Goal: Register for event/course

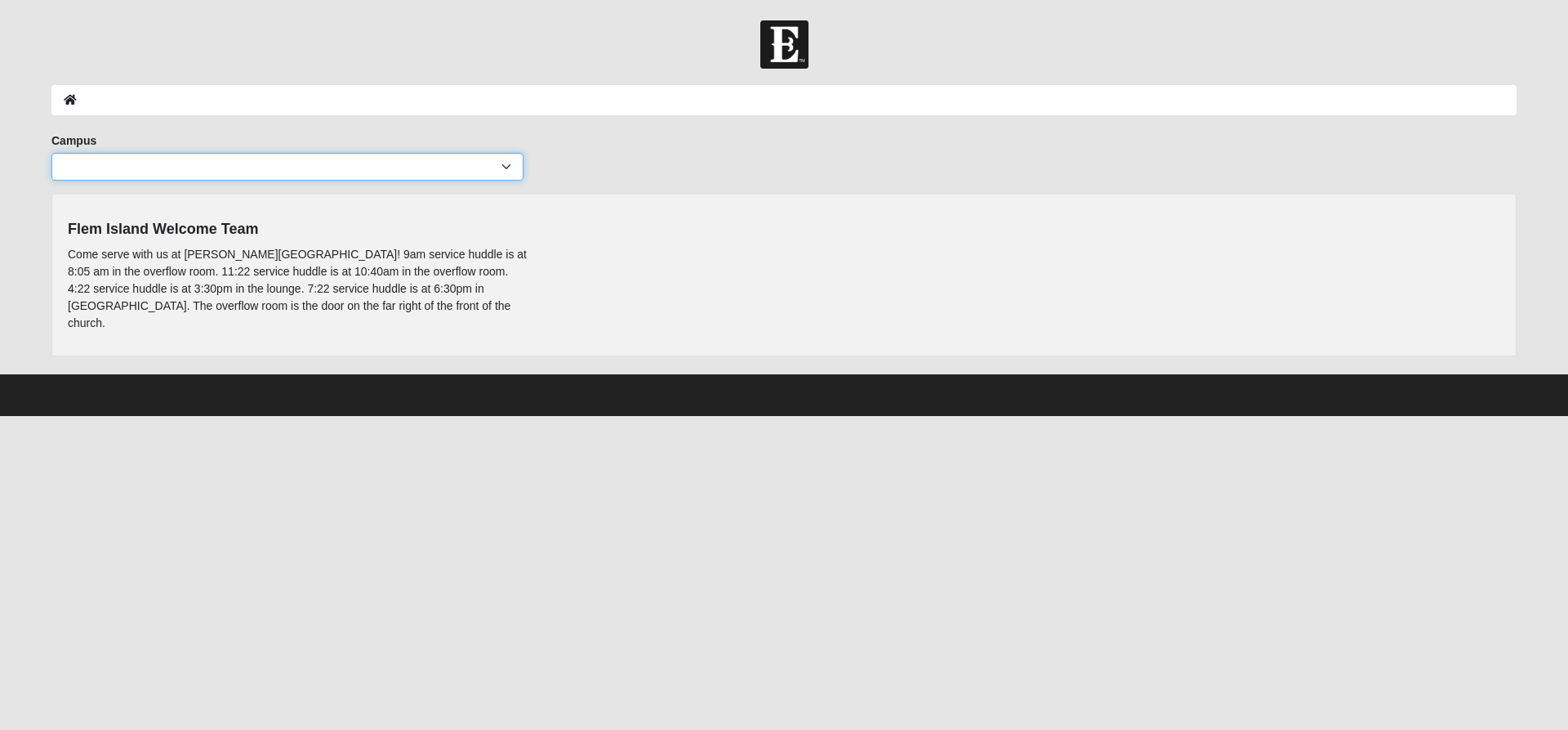
click at [458, 164] on select "Arlington Baymeadows College Park Orlando (Coming Soon) Eleven22 Online Fleming…" at bounding box center [288, 167] width 472 height 28
select select "4"
click at [51, 153] on select "Arlington Baymeadows College Park Orlando (Coming Soon) Eleven22 Online Fleming…" at bounding box center [288, 167] width 472 height 28
click at [648, 108] on ol at bounding box center [784, 99] width 1465 height 31
click at [75, 96] on icon at bounding box center [70, 99] width 13 height 11
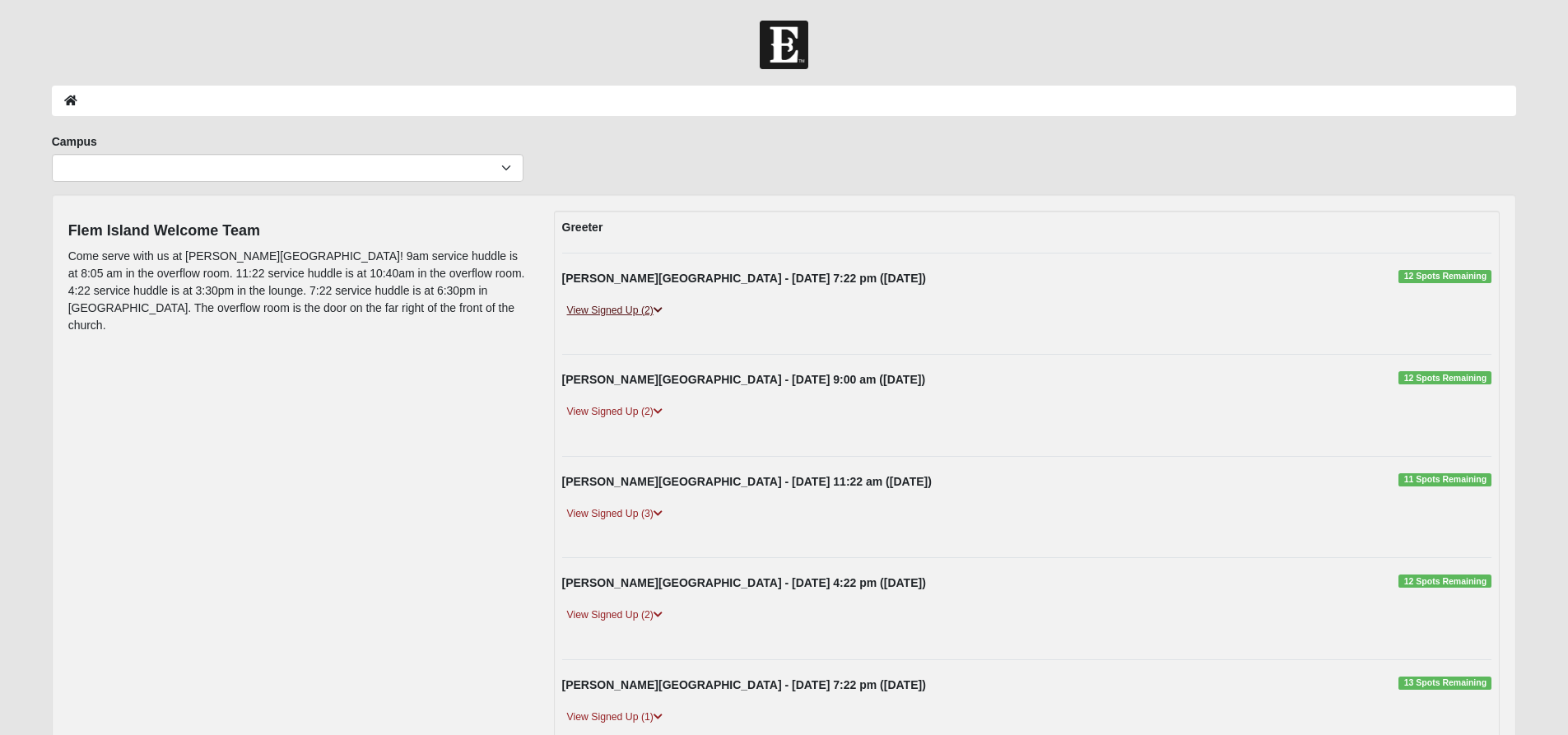
click at [628, 309] on link "View Signed Up (2)" at bounding box center [615, 311] width 105 height 18
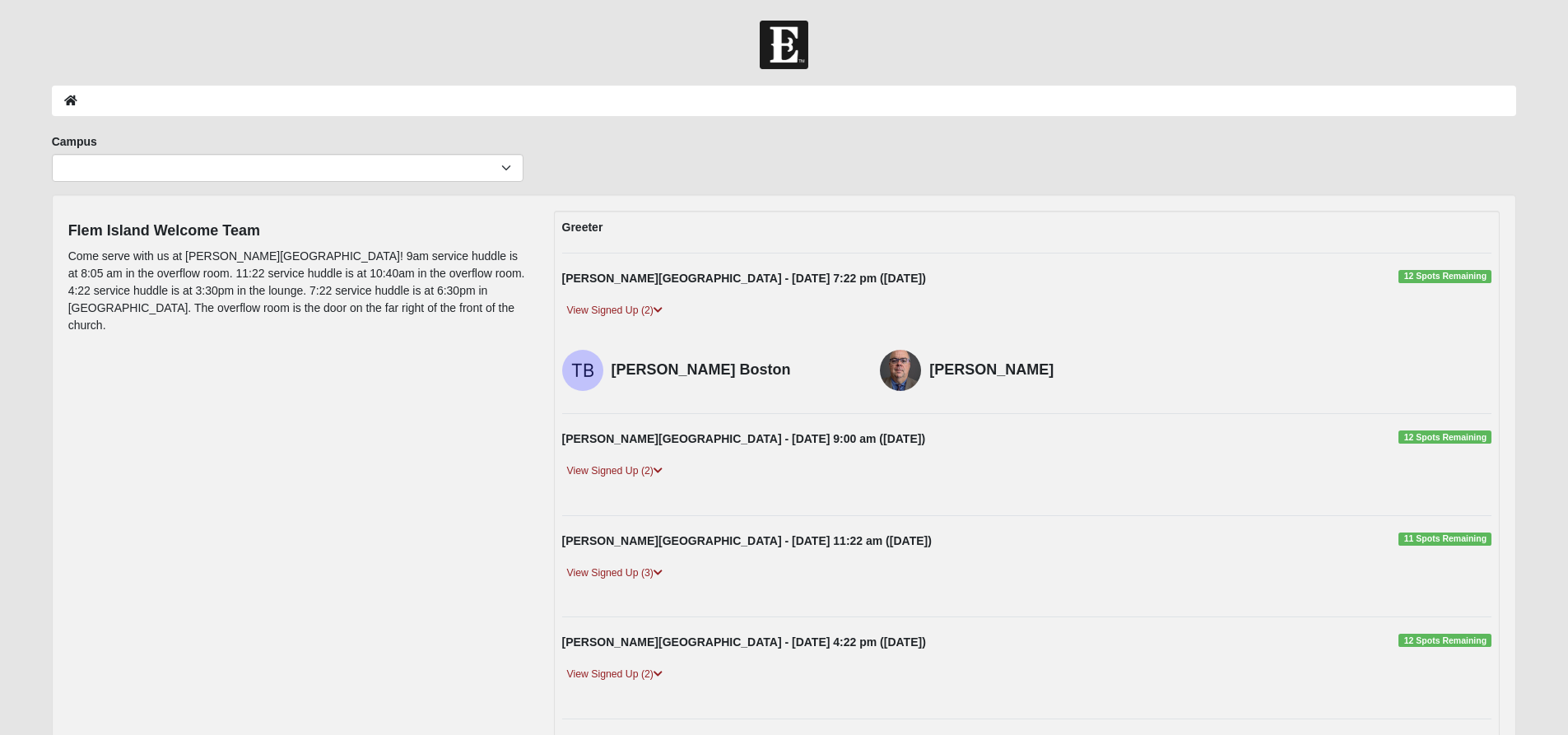
click at [1440, 274] on span "12 Spots Remaining" at bounding box center [1445, 276] width 93 height 13
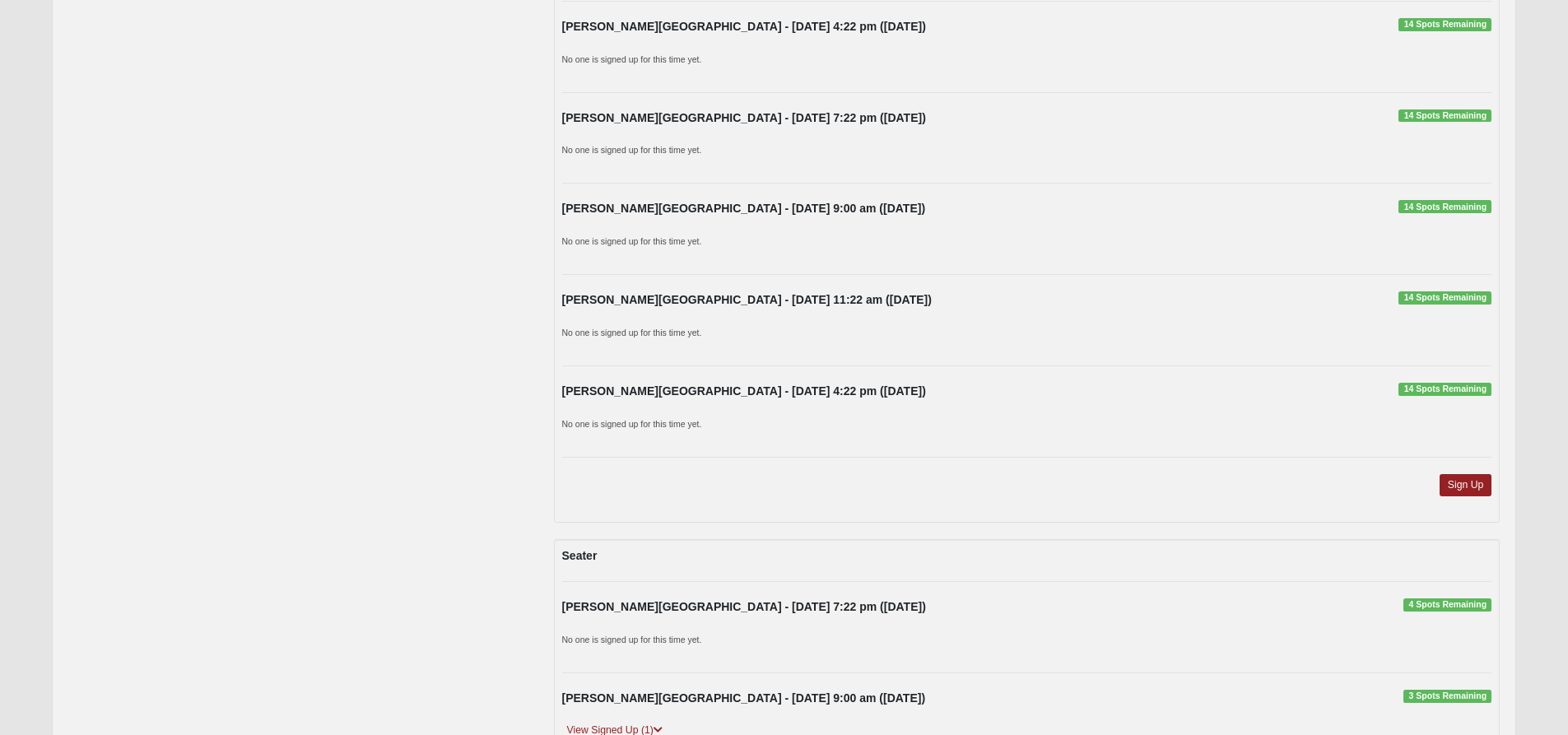
scroll to position [1399, 0]
click at [1457, 484] on link "Sign Up" at bounding box center [1466, 483] width 53 height 22
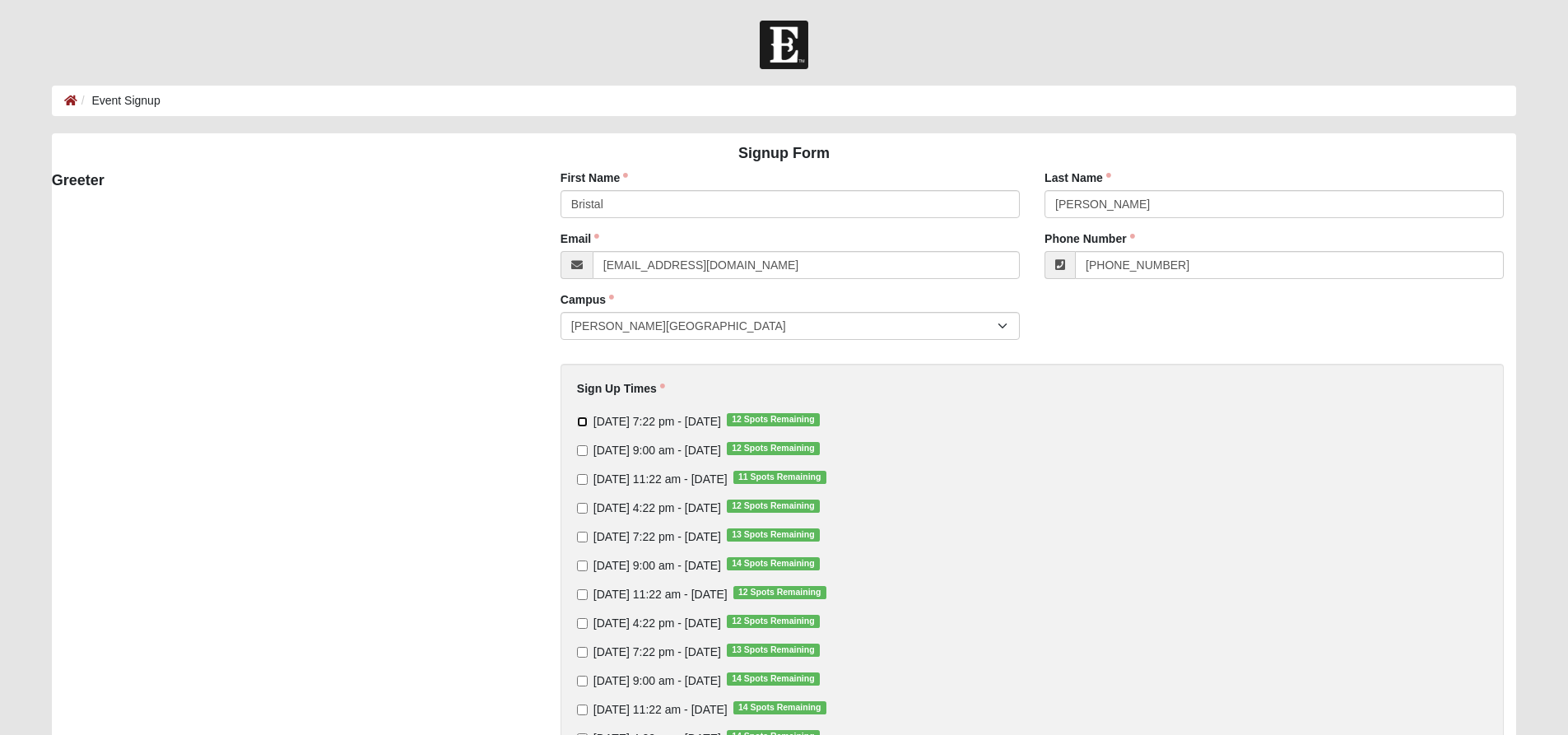
click at [578, 423] on input "Thursday 7:22 pm - Oct 9 2025 12 Spots Remaining" at bounding box center [582, 422] width 11 height 11
checkbox input "true"
click at [582, 538] on input "Thursday 7:22 pm - Oct 16 2025 13 Spots Remaining" at bounding box center [582, 537] width 11 height 11
checkbox input "true"
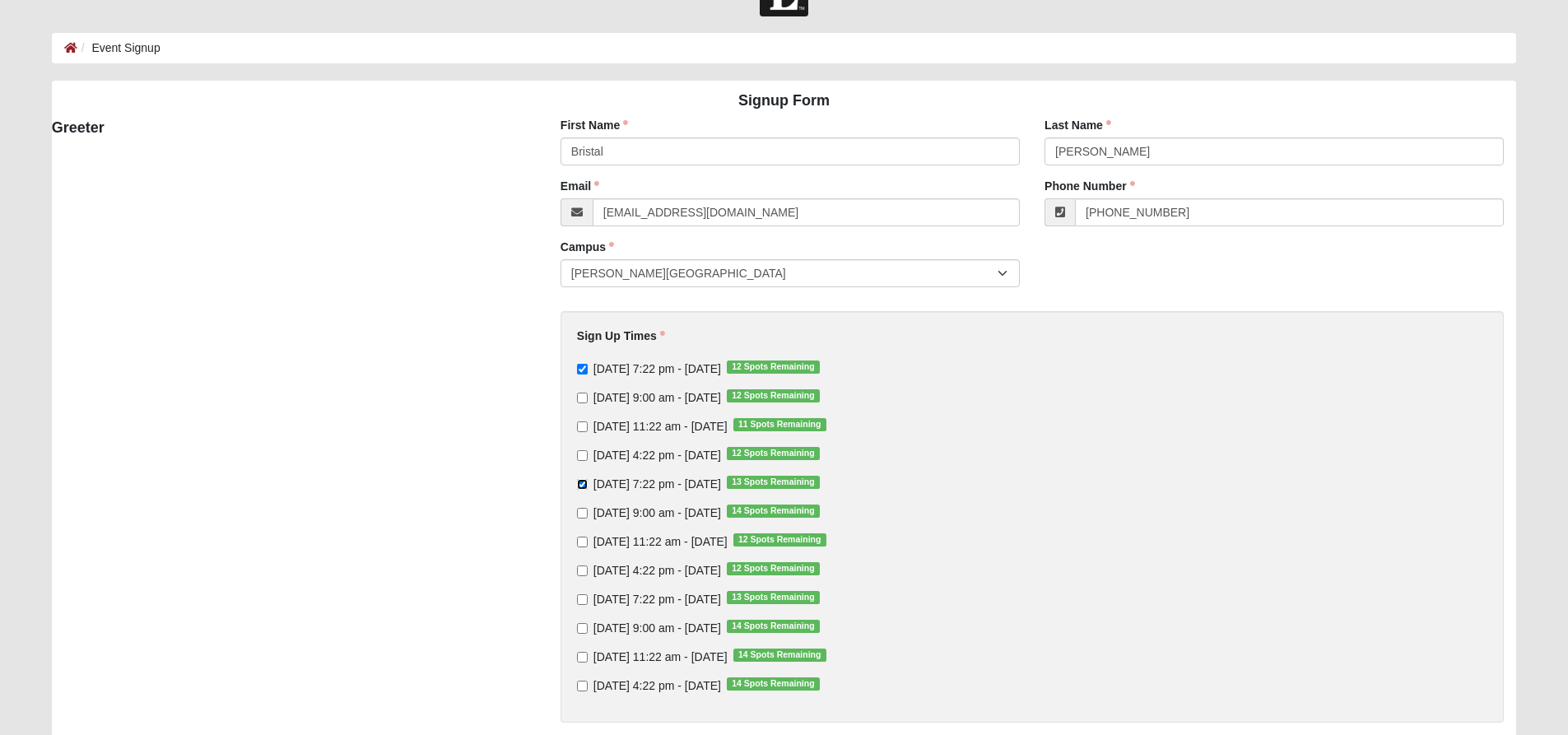
scroll to position [83, 0]
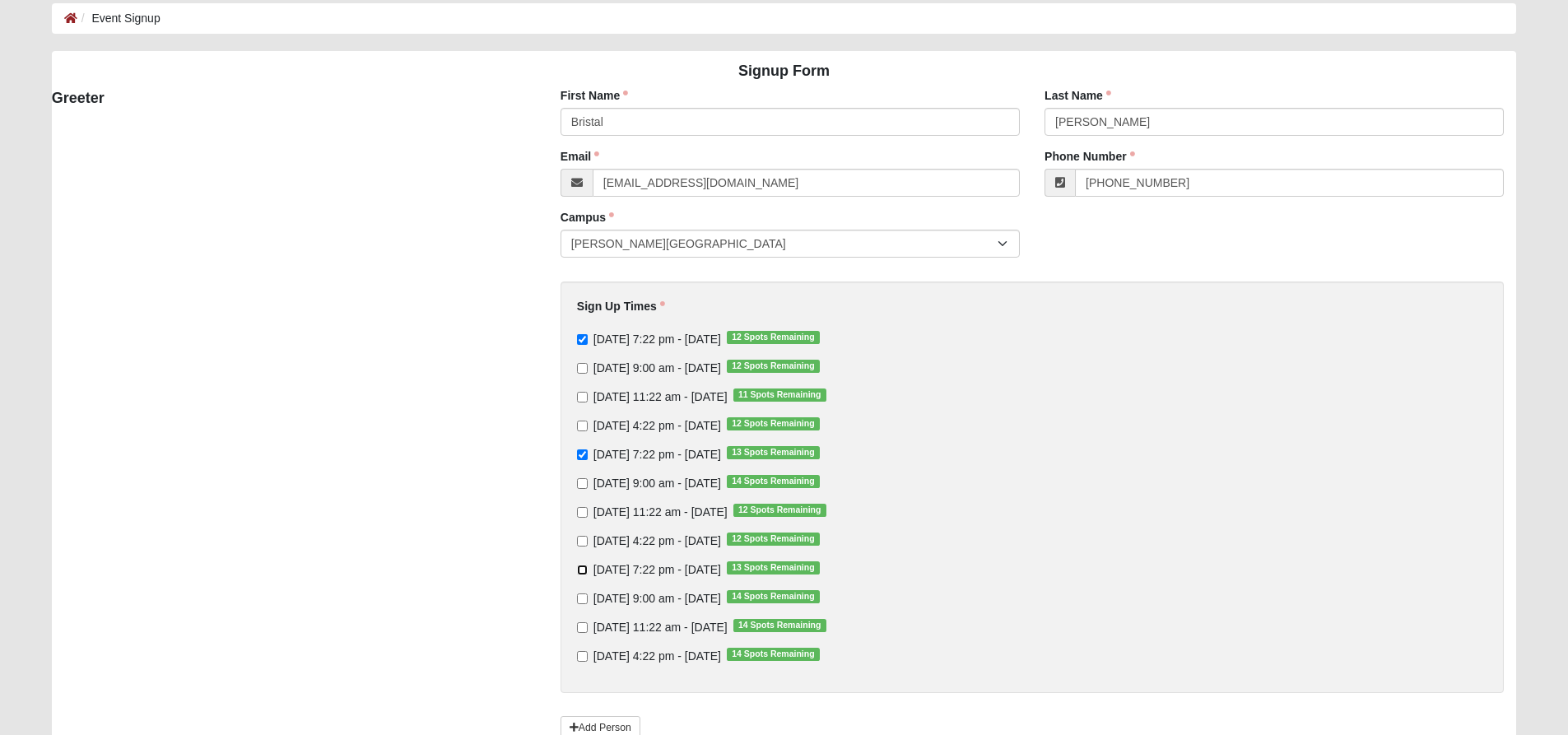
click at [579, 575] on input "Thursday 7:22 pm - Oct 23 2025 13 Spots Remaining" at bounding box center [582, 570] width 11 height 11
checkbox input "true"
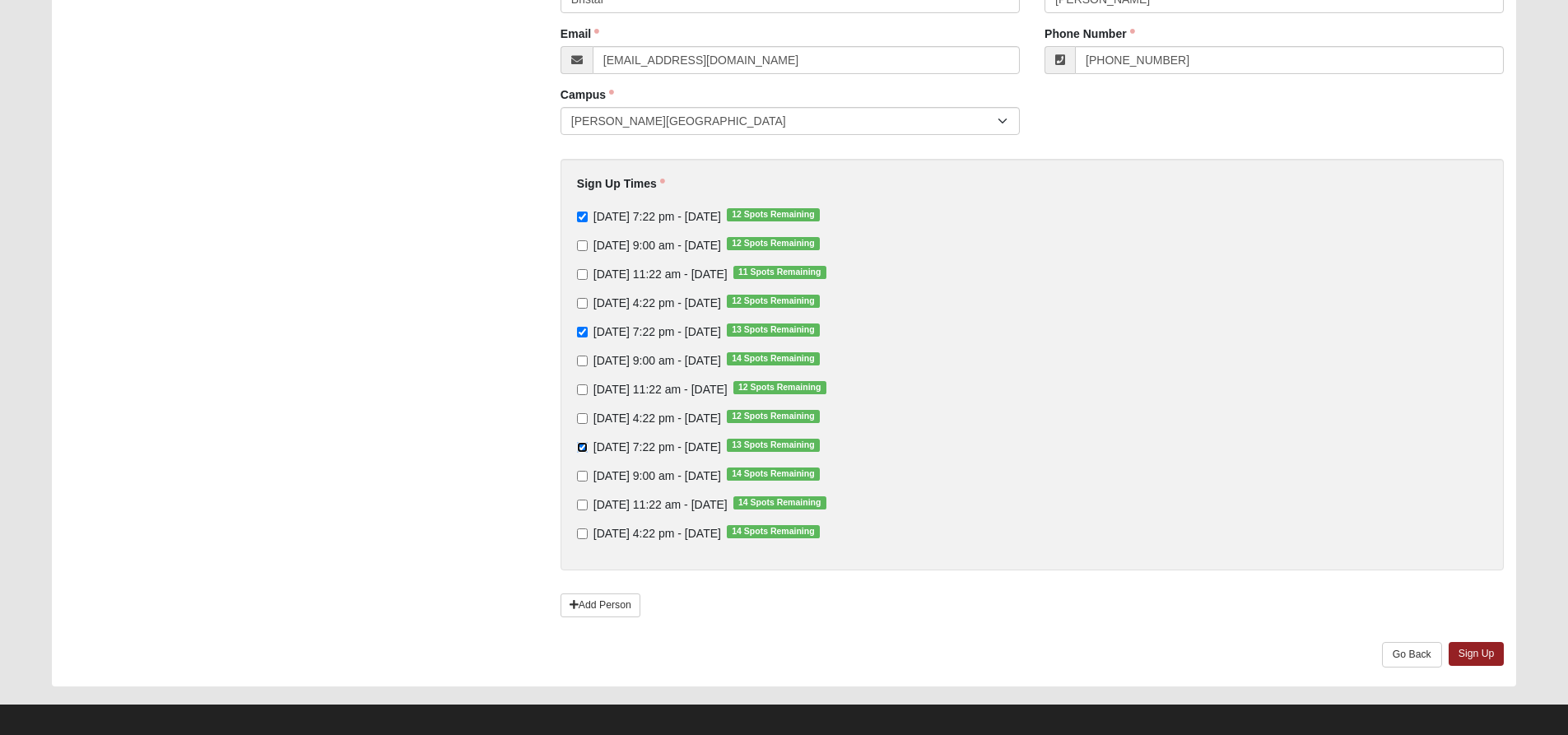
scroll to position [216, 0]
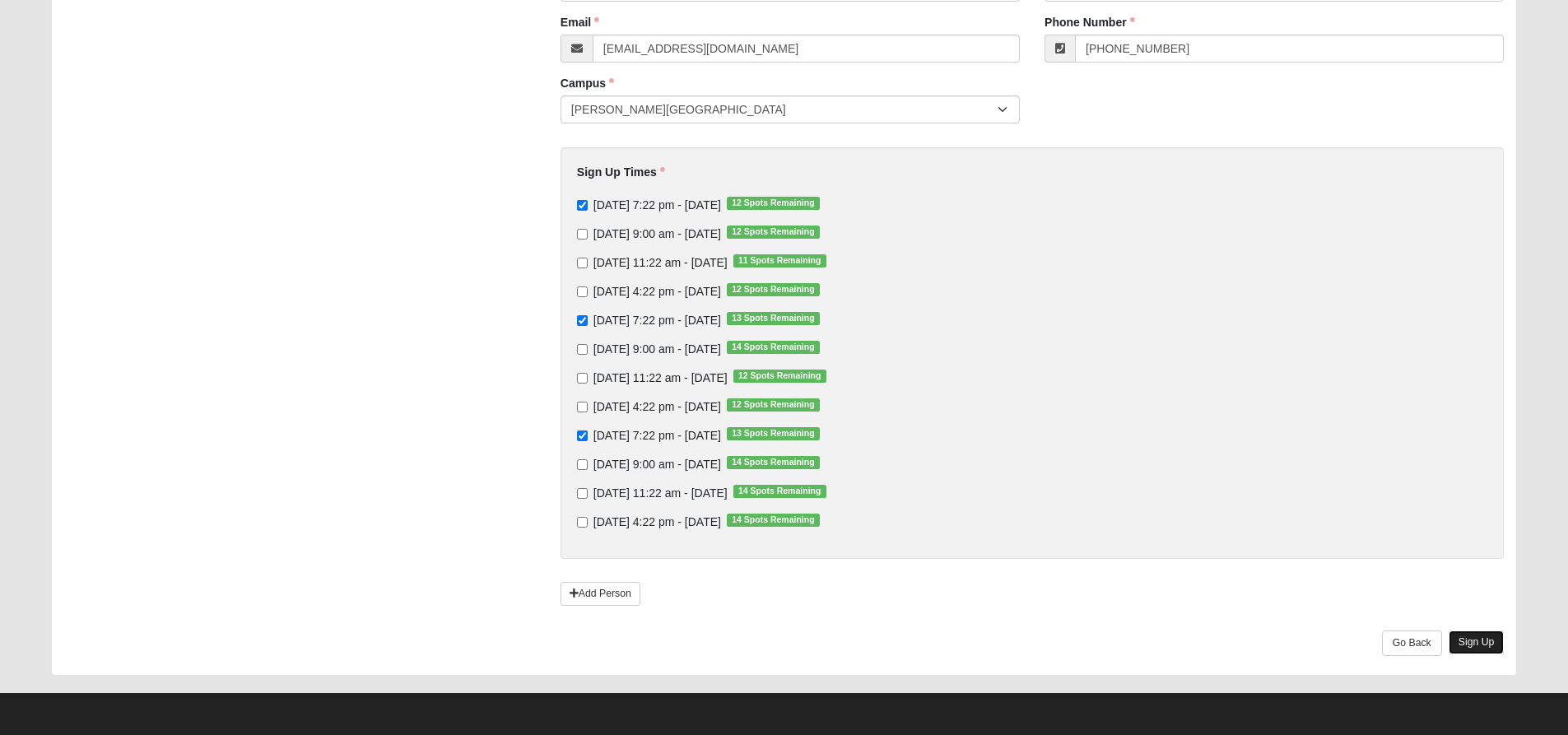
click at [1459, 645] on link "Sign Up" at bounding box center [1477, 642] width 56 height 24
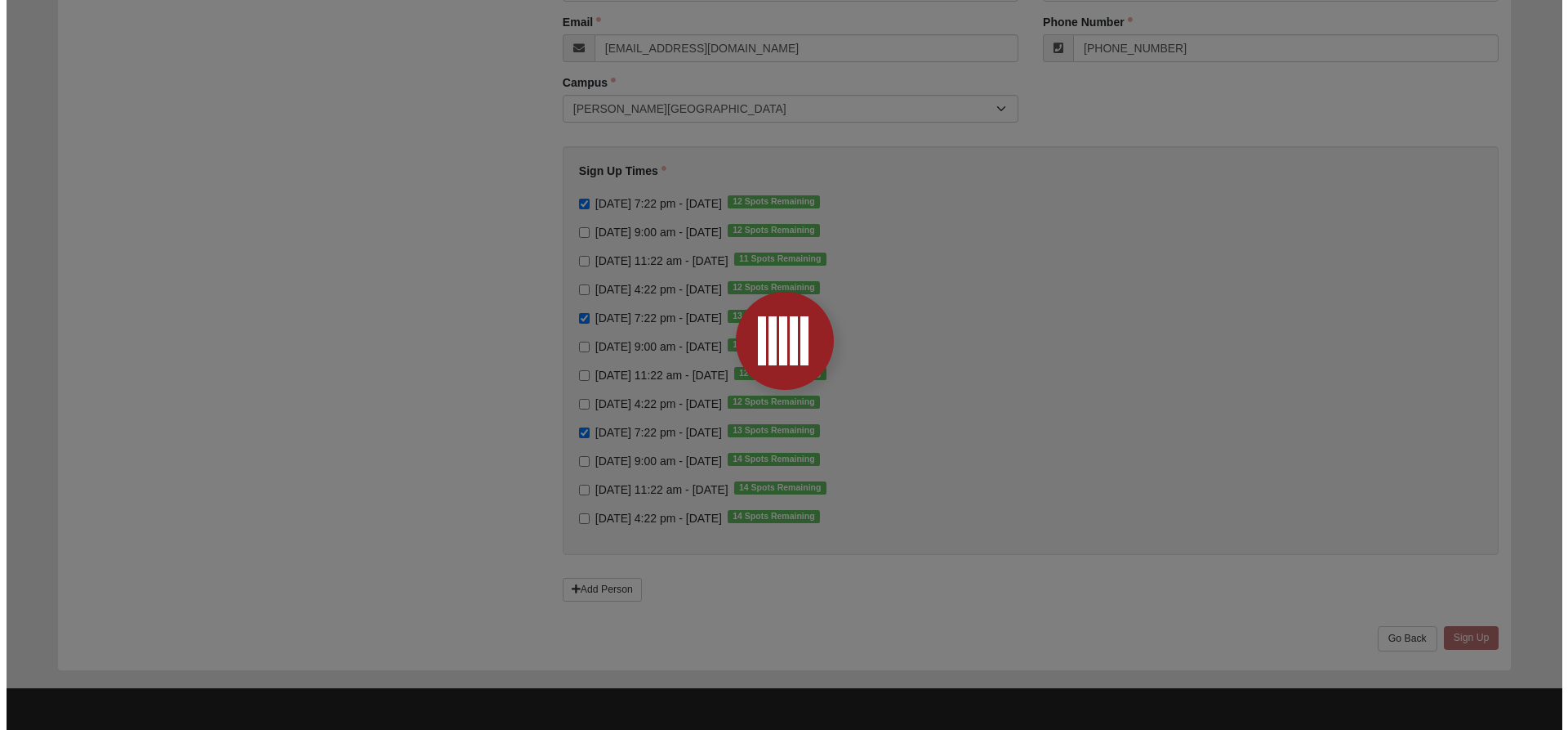
scroll to position [0, 0]
